Goal: Task Accomplishment & Management: Use online tool/utility

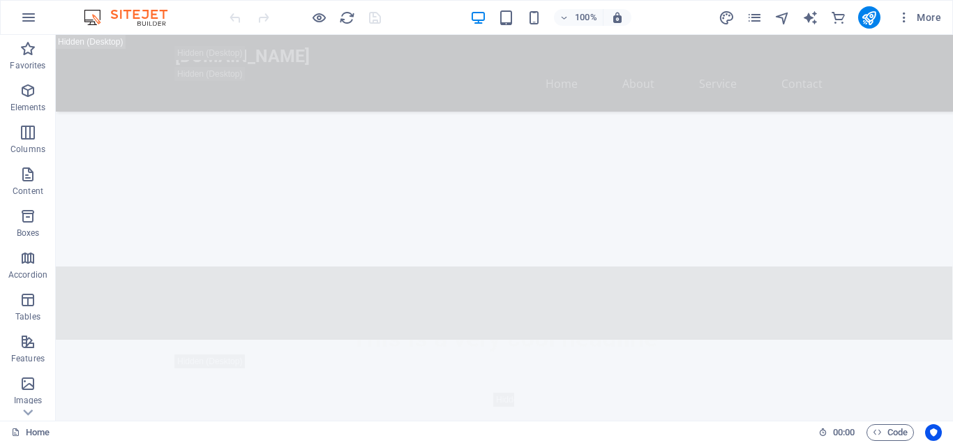
scroll to position [1531, 0]
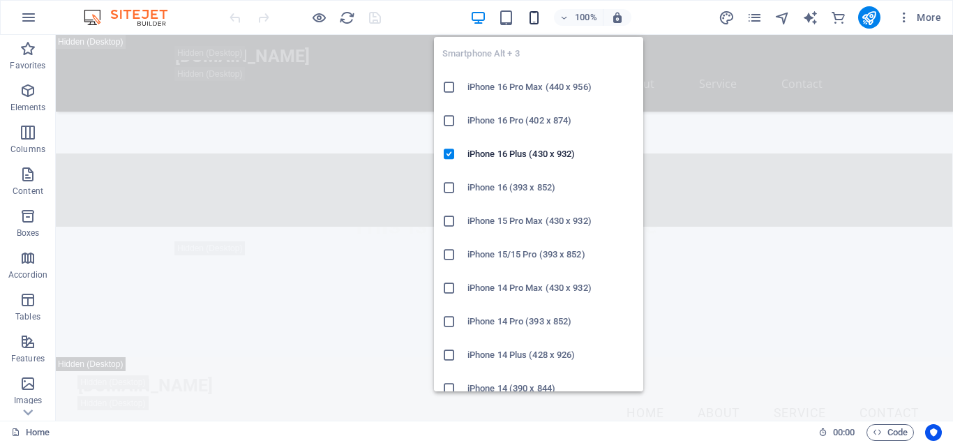
click at [534, 14] on icon "button" at bounding box center [534, 18] width 16 height 16
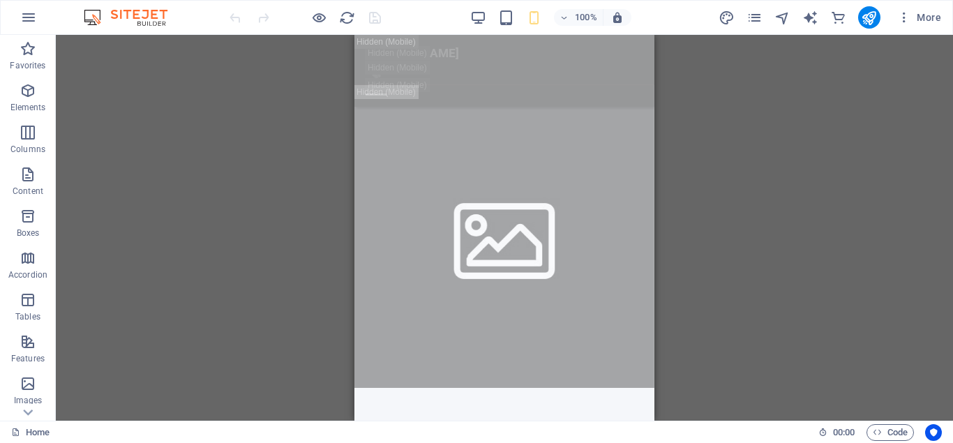
scroll to position [0, 0]
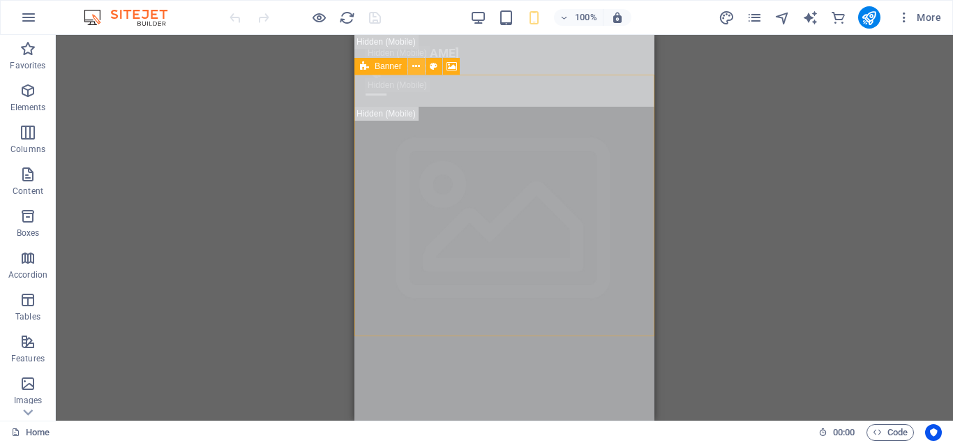
click at [418, 66] on icon at bounding box center [416, 66] width 8 height 15
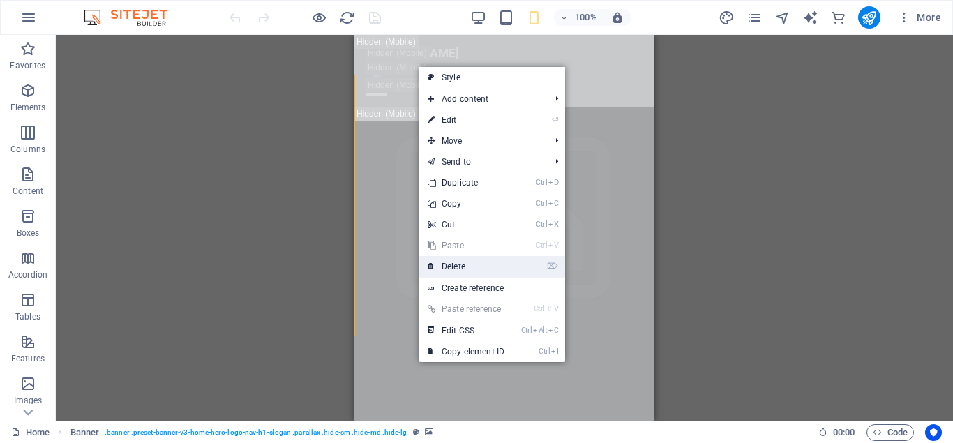
click at [463, 264] on link "⌦ Delete" at bounding box center [465, 266] width 93 height 21
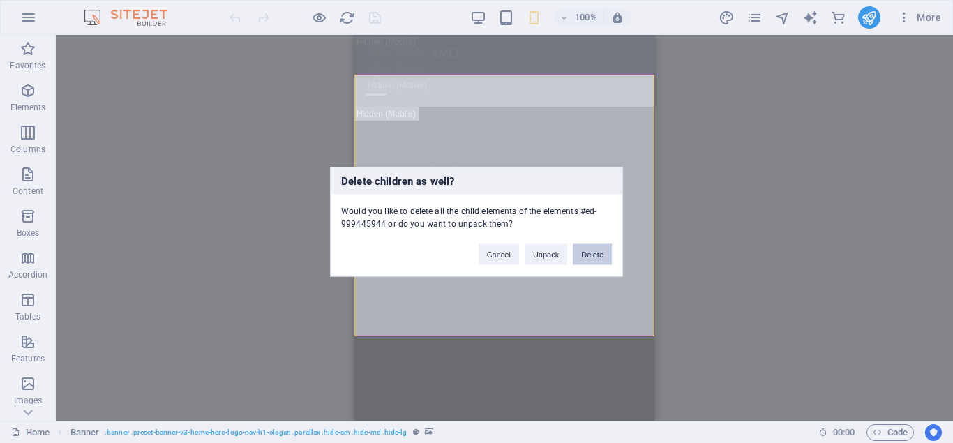
click at [589, 255] on button "Delete" at bounding box center [592, 253] width 39 height 21
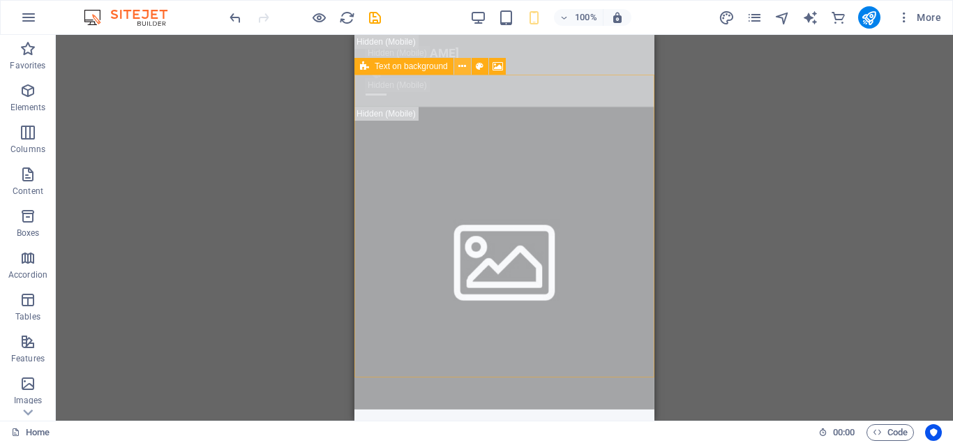
click at [464, 67] on icon at bounding box center [462, 66] width 8 height 15
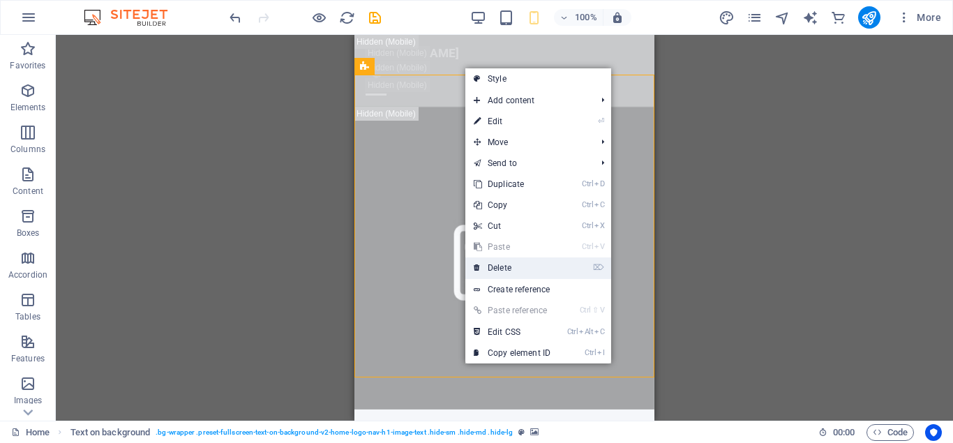
click at [495, 261] on link "⌦ Delete" at bounding box center [511, 267] width 93 height 21
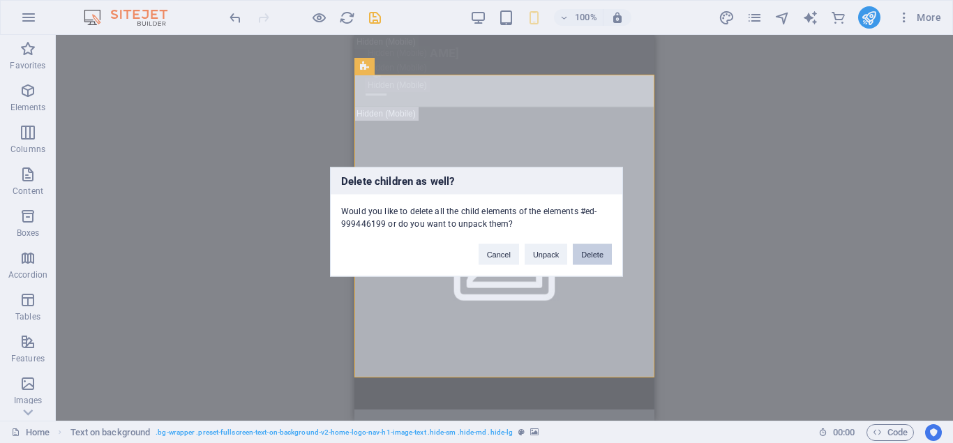
click at [586, 255] on button "Delete" at bounding box center [592, 253] width 39 height 21
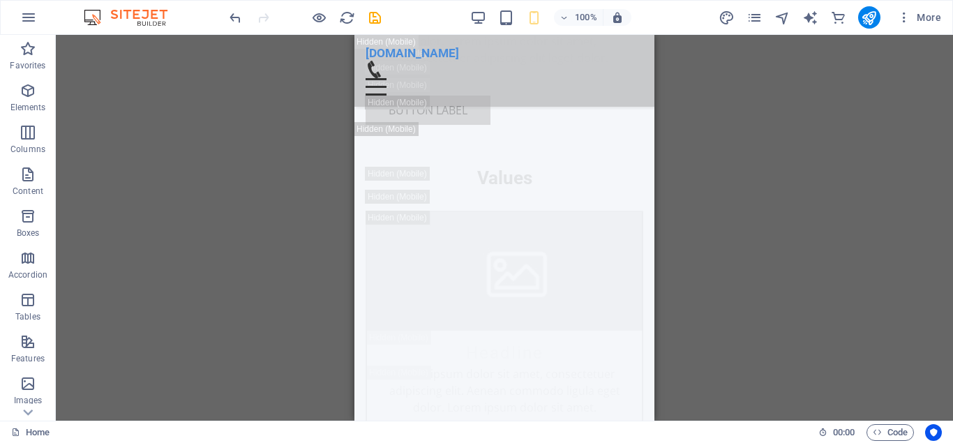
scroll to position [3258, 0]
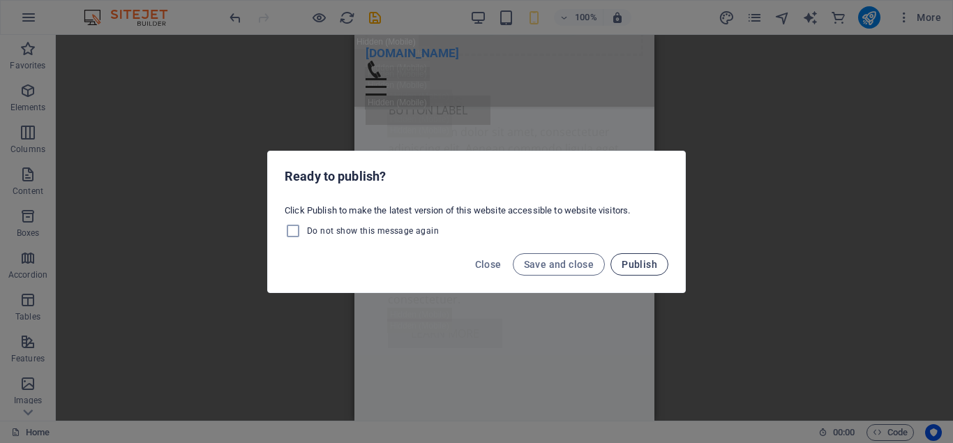
click at [638, 262] on span "Publish" at bounding box center [640, 264] width 36 height 11
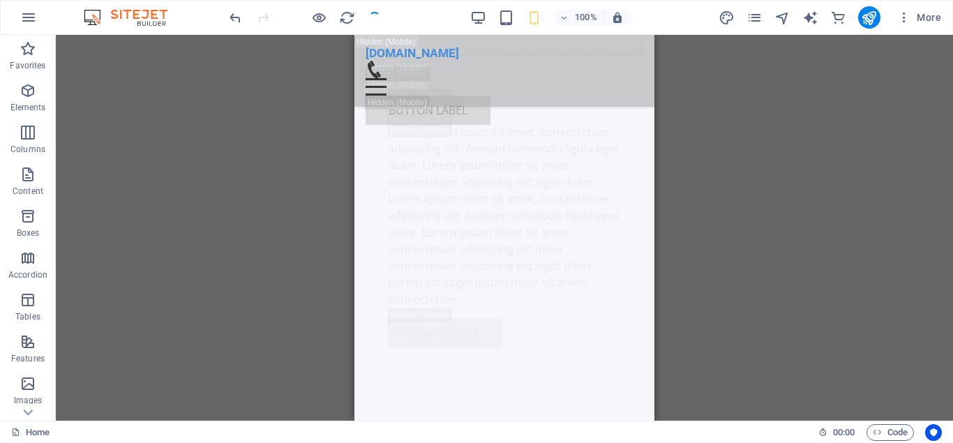
checkbox input "false"
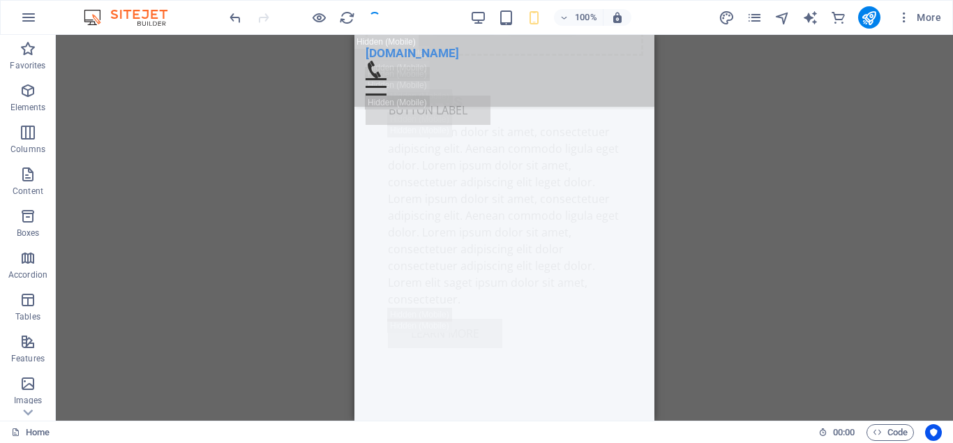
checkbox input "false"
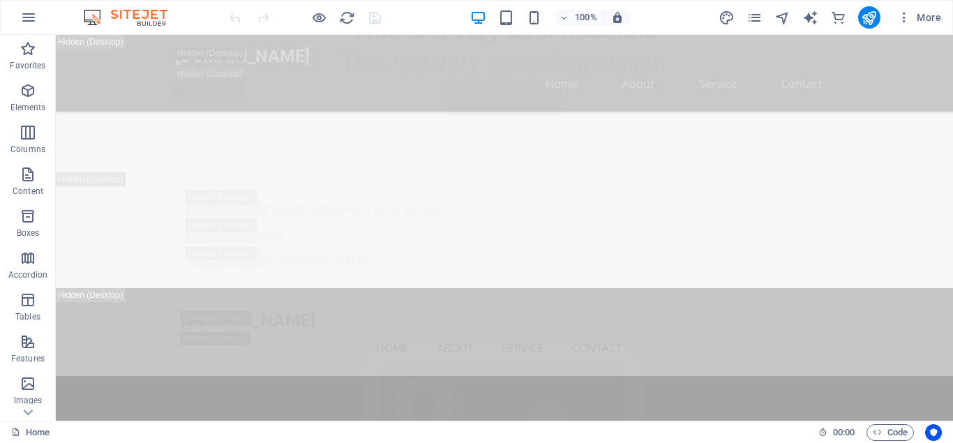
scroll to position [1219, 0]
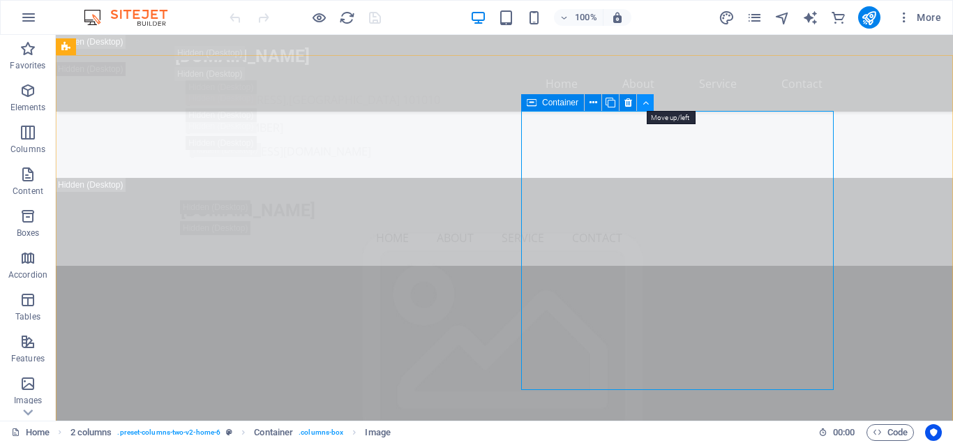
click at [645, 101] on icon at bounding box center [646, 103] width 6 height 15
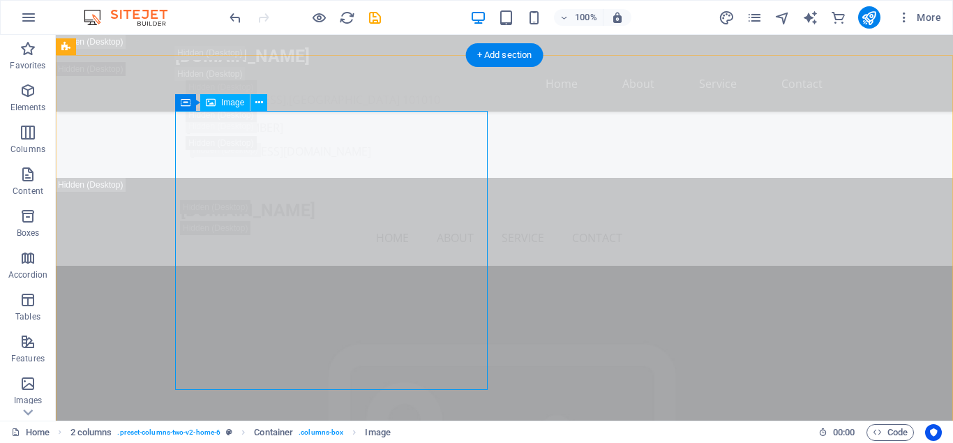
click at [223, 103] on span "Image" at bounding box center [232, 102] width 23 height 8
click at [262, 105] on icon at bounding box center [259, 103] width 8 height 15
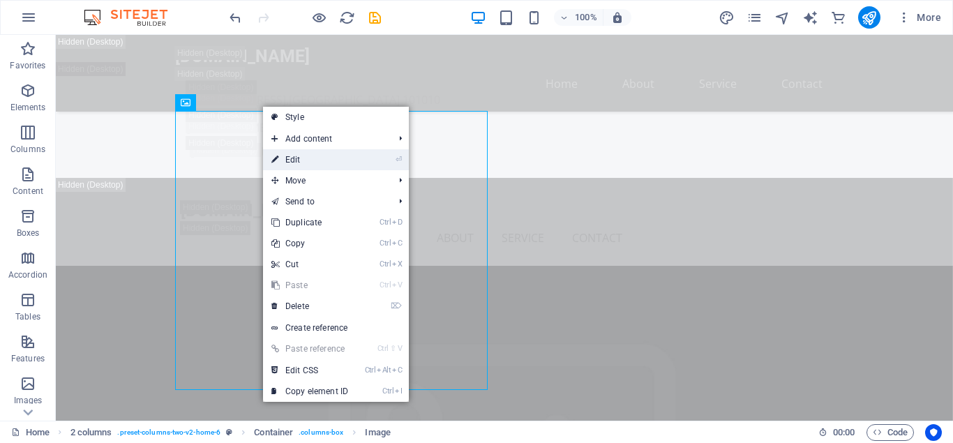
click at [310, 158] on link "⏎ Edit" at bounding box center [309, 159] width 93 height 21
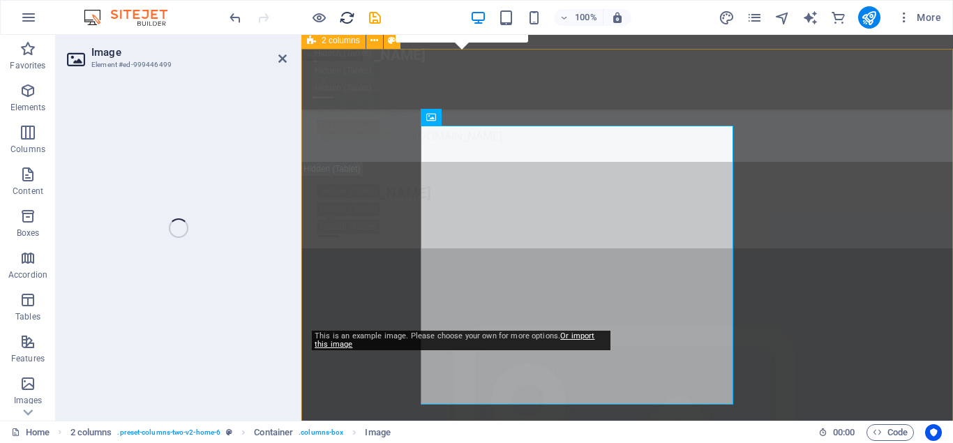
select select "px"
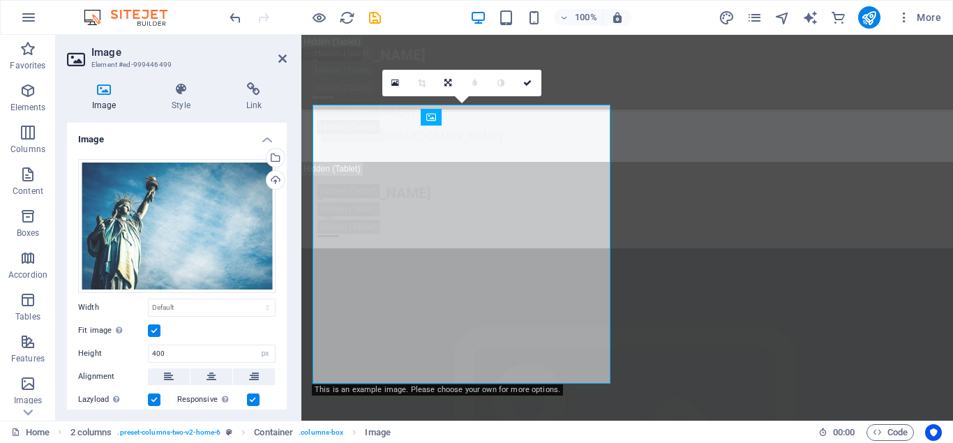
scroll to position [1204, 0]
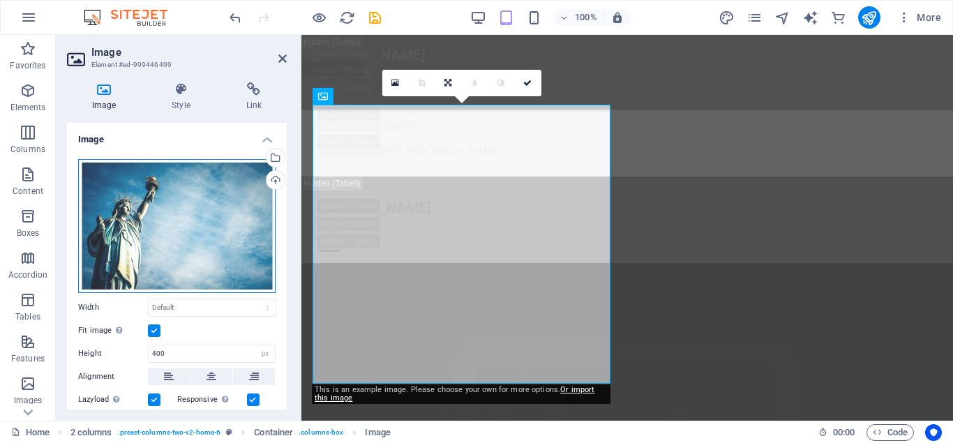
click at [154, 193] on div "Drag files here, click to choose files or select files from Files or our free s…" at bounding box center [176, 226] width 197 height 134
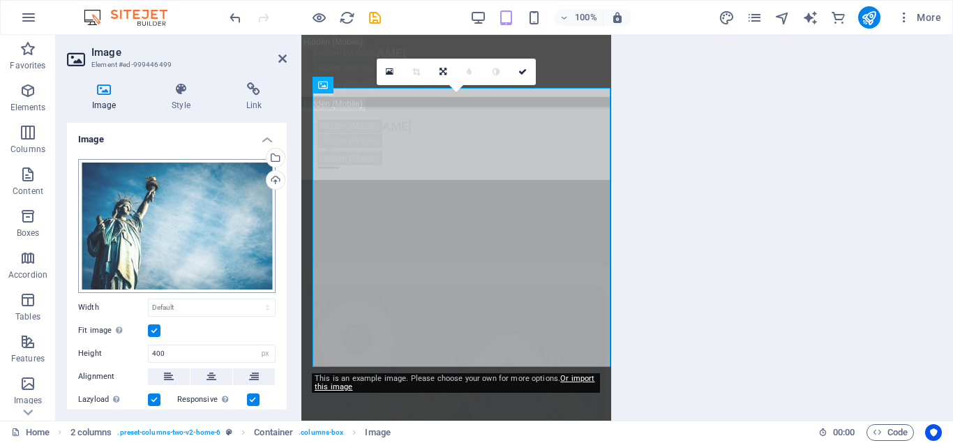
scroll to position [1220, 0]
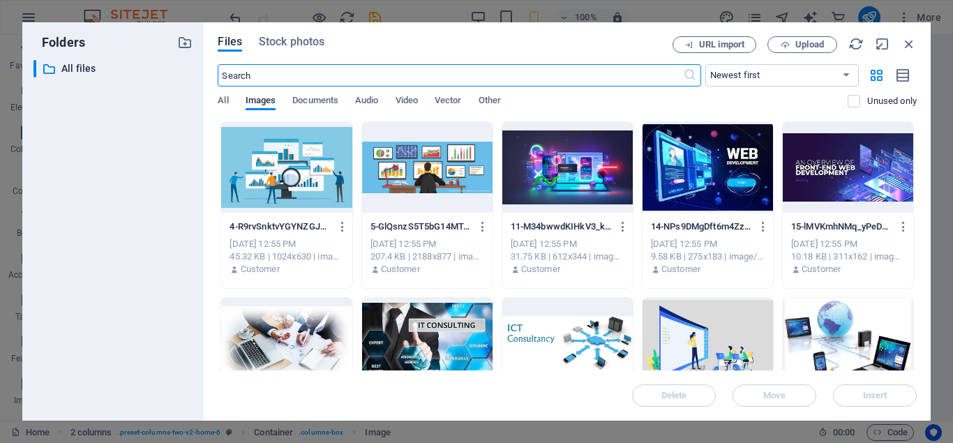
click at [605, 184] on div at bounding box center [567, 167] width 130 height 91
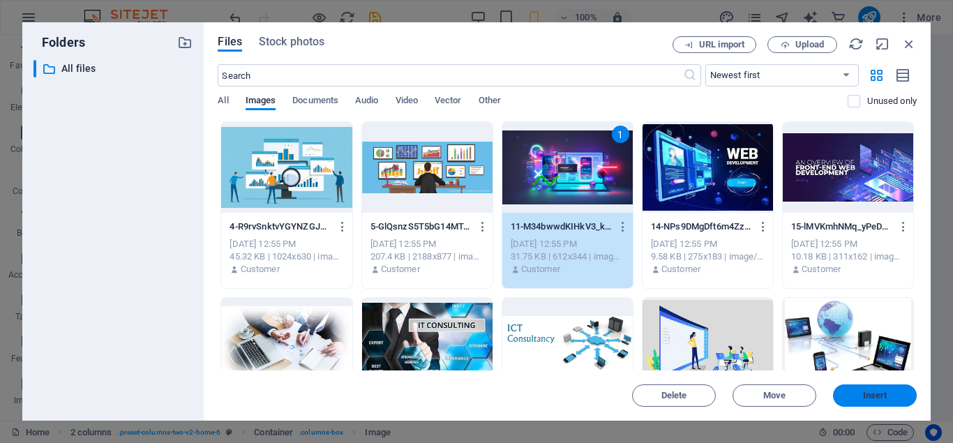
click at [864, 393] on span "Insert" at bounding box center [875, 395] width 24 height 8
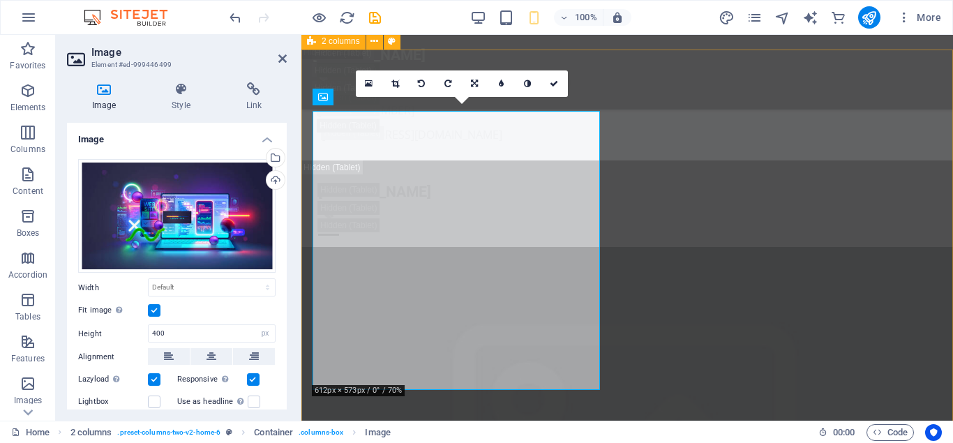
scroll to position [1203, 0]
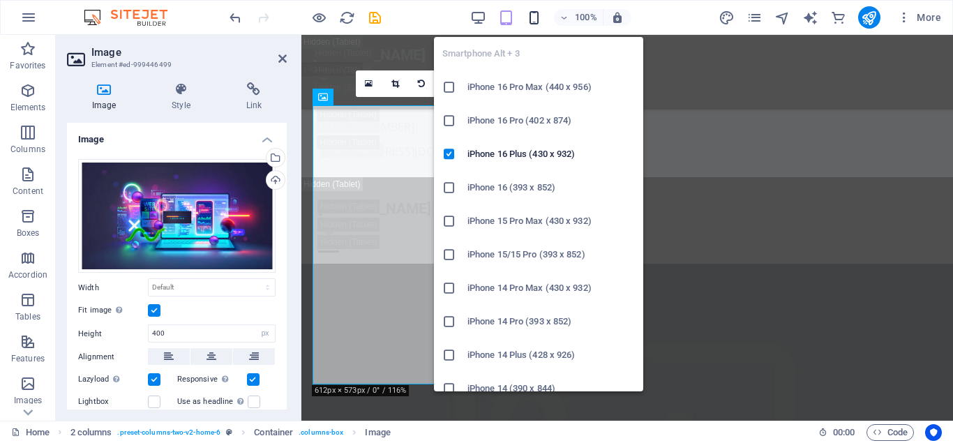
click at [532, 15] on icon "button" at bounding box center [534, 18] width 16 height 16
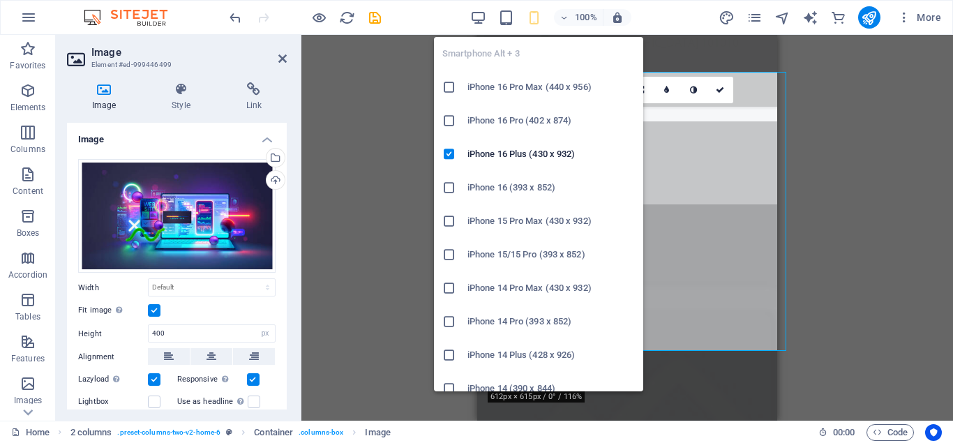
click at [532, 15] on icon "button" at bounding box center [534, 18] width 16 height 16
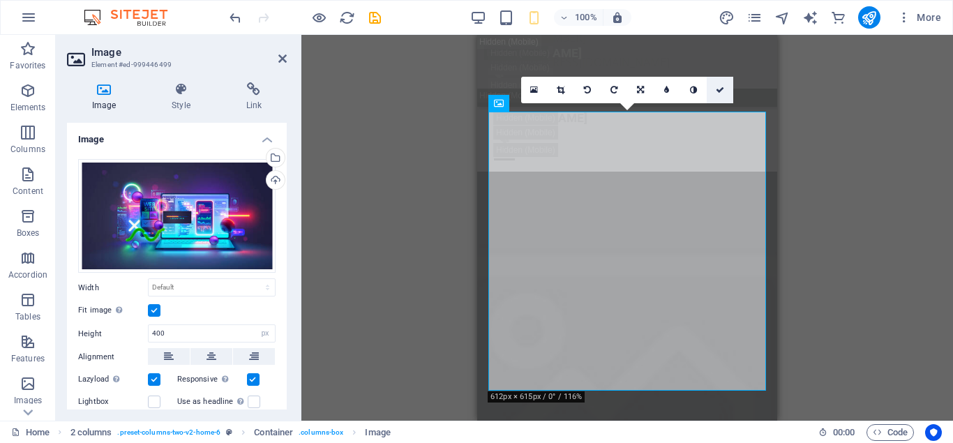
click at [721, 87] on icon at bounding box center [720, 90] width 8 height 8
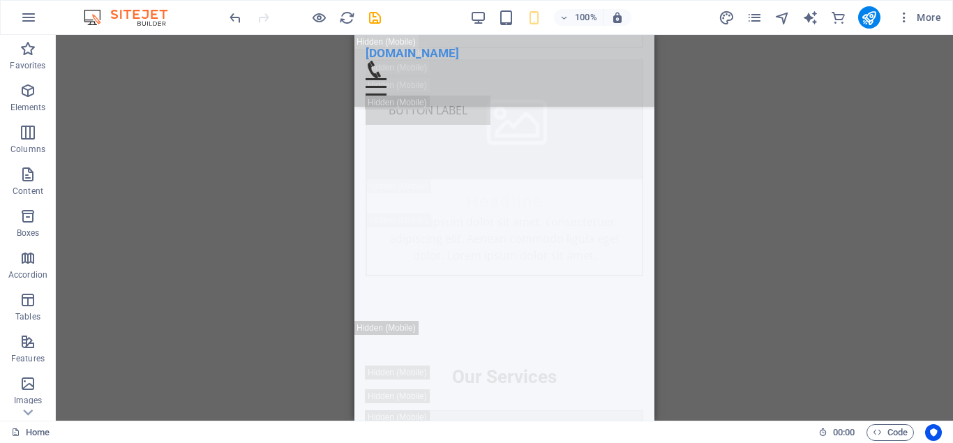
scroll to position [5712, 0]
click at [378, 16] on icon "save" at bounding box center [375, 18] width 16 height 16
checkbox input "false"
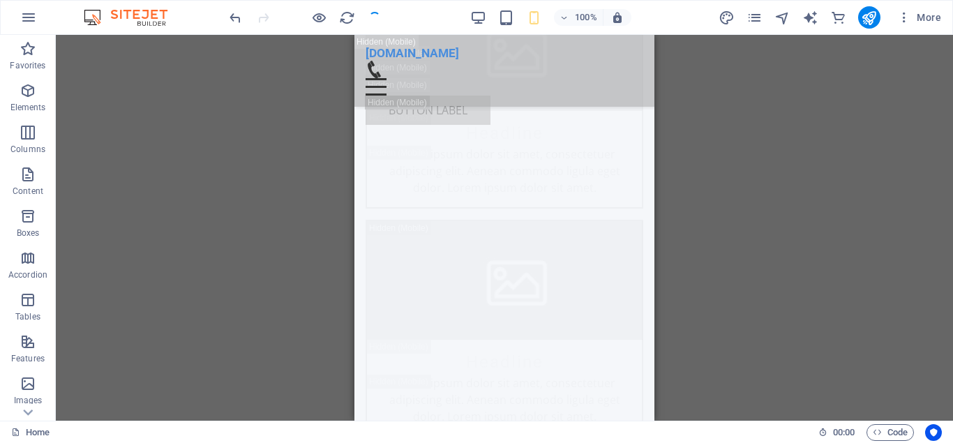
checkbox input "false"
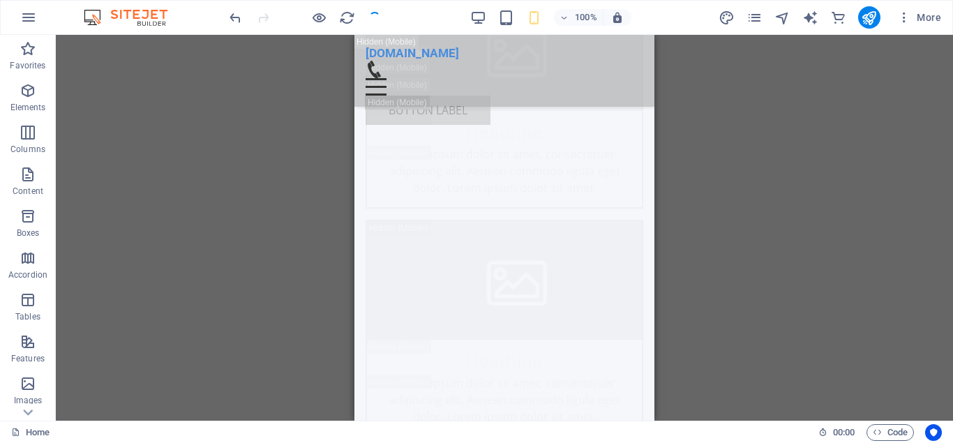
checkbox input "false"
click at [38, 17] on button "button" at bounding box center [28, 17] width 33 height 33
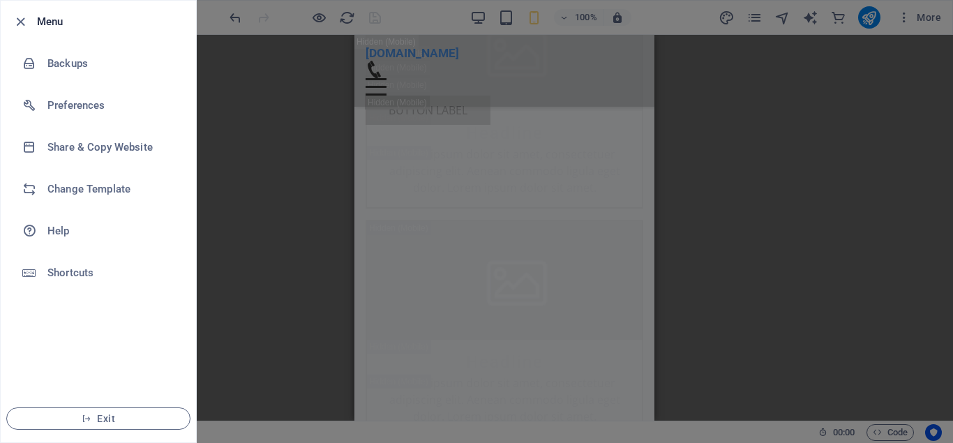
click at [551, 177] on div at bounding box center [476, 221] width 953 height 443
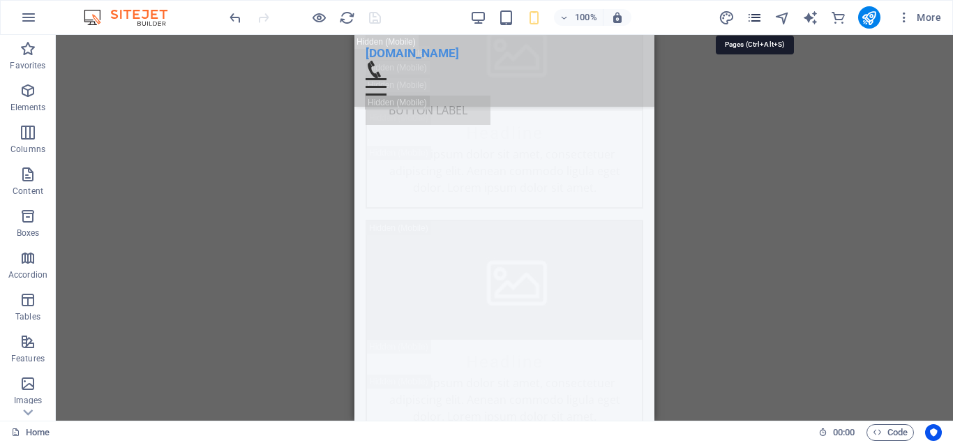
click at [757, 12] on icon "pages" at bounding box center [754, 18] width 16 height 16
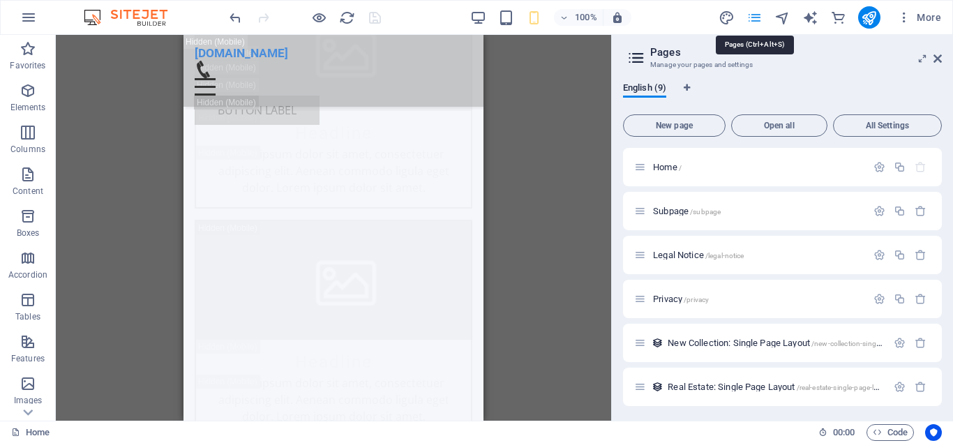
click at [752, 12] on icon "pages" at bounding box center [754, 18] width 16 height 16
click at [938, 54] on icon at bounding box center [937, 58] width 8 height 11
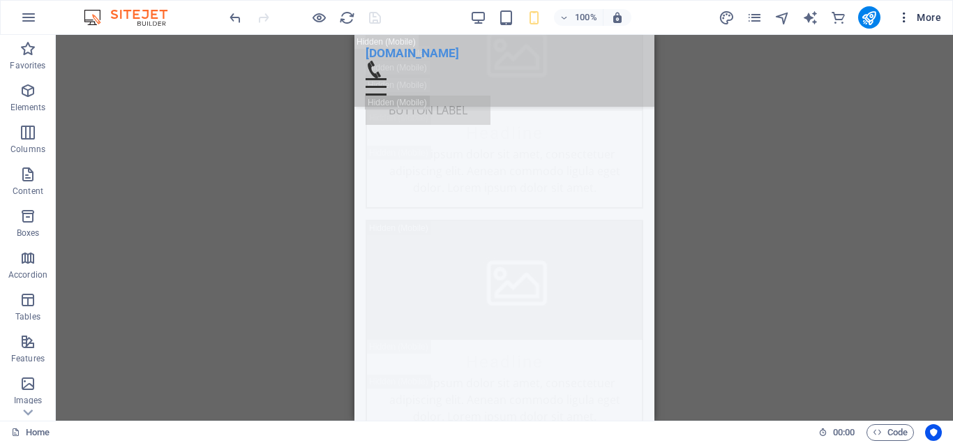
click at [919, 15] on span "More" at bounding box center [919, 17] width 44 height 14
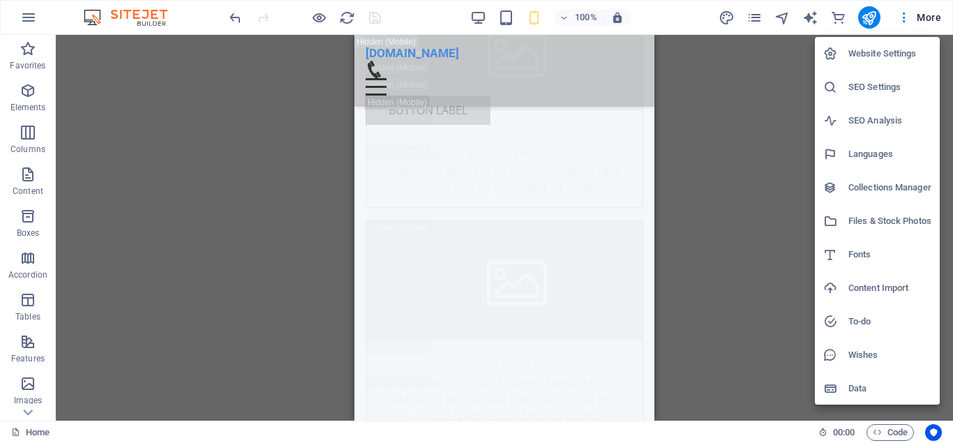
click at [562, 12] on div at bounding box center [476, 221] width 953 height 443
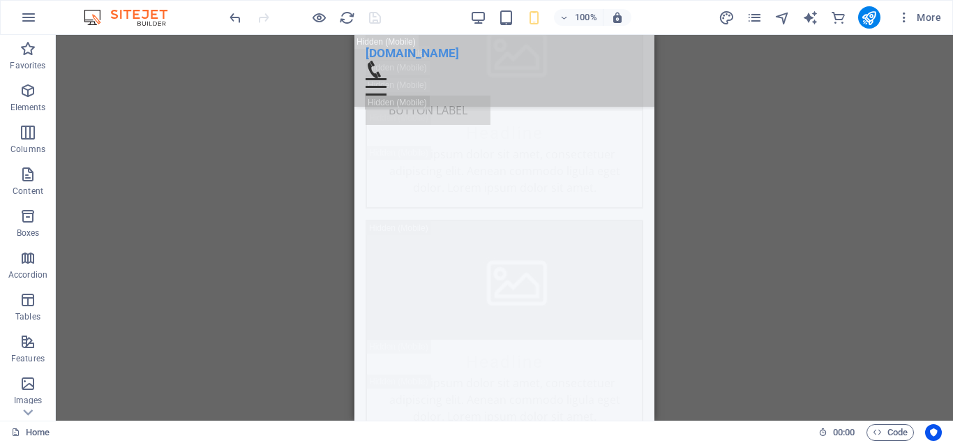
click at [562, 12] on span "100%" at bounding box center [579, 17] width 38 height 17
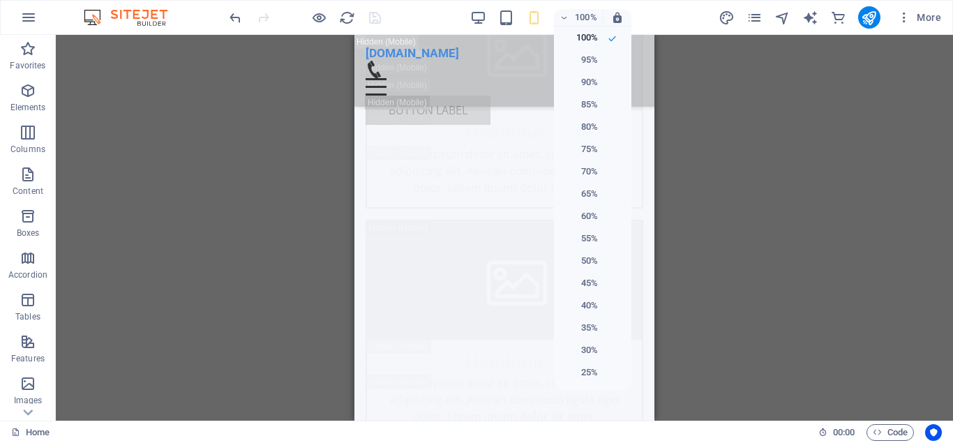
click at [562, 12] on div at bounding box center [476, 221] width 953 height 443
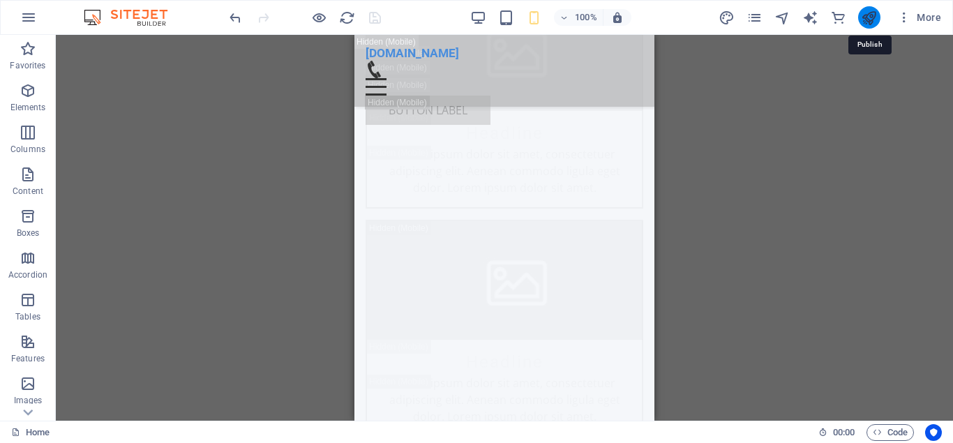
click at [871, 11] on icon "publish" at bounding box center [869, 18] width 16 height 16
